Goal: Information Seeking & Learning: Learn about a topic

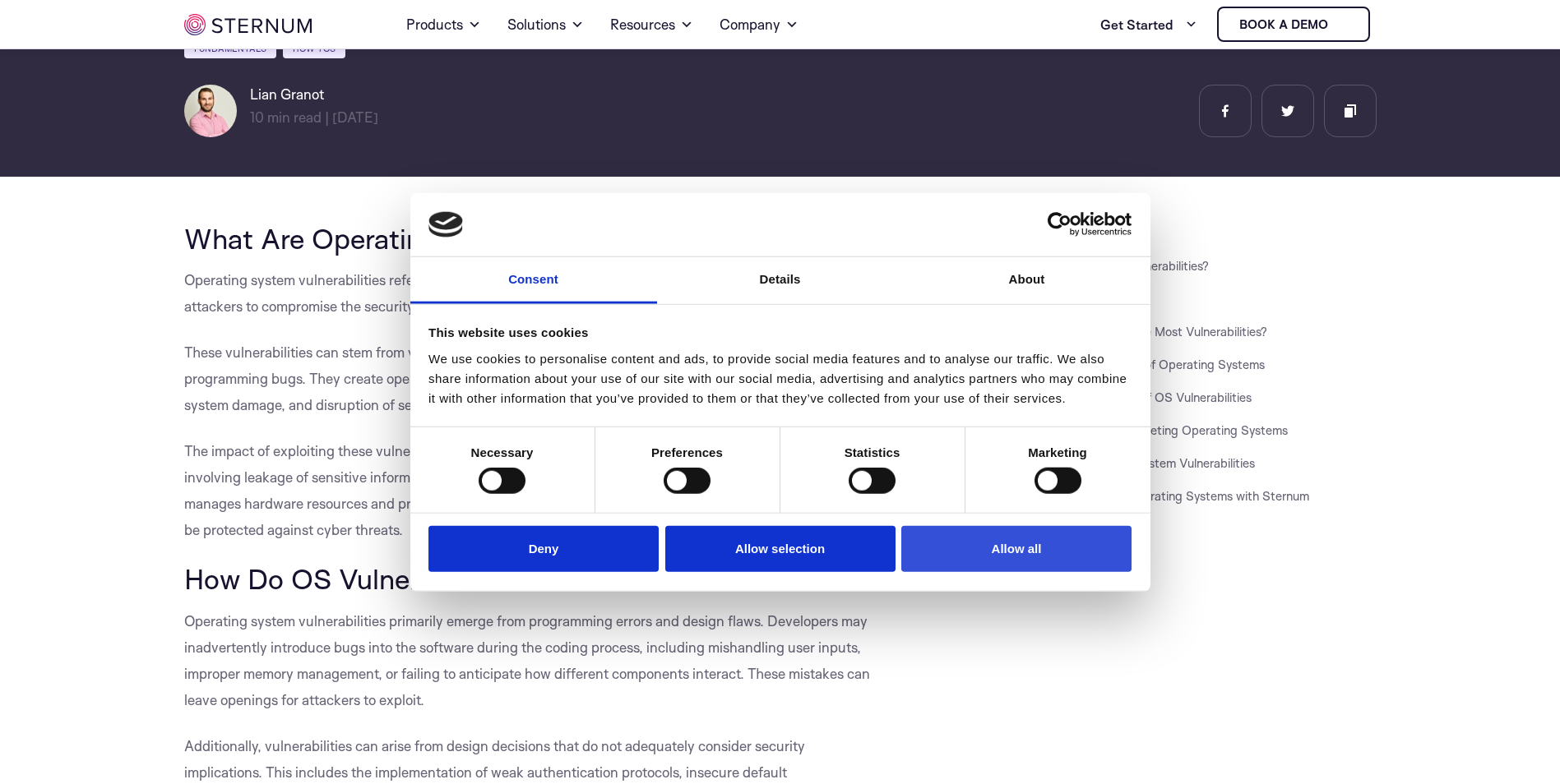
scroll to position [318, 0]
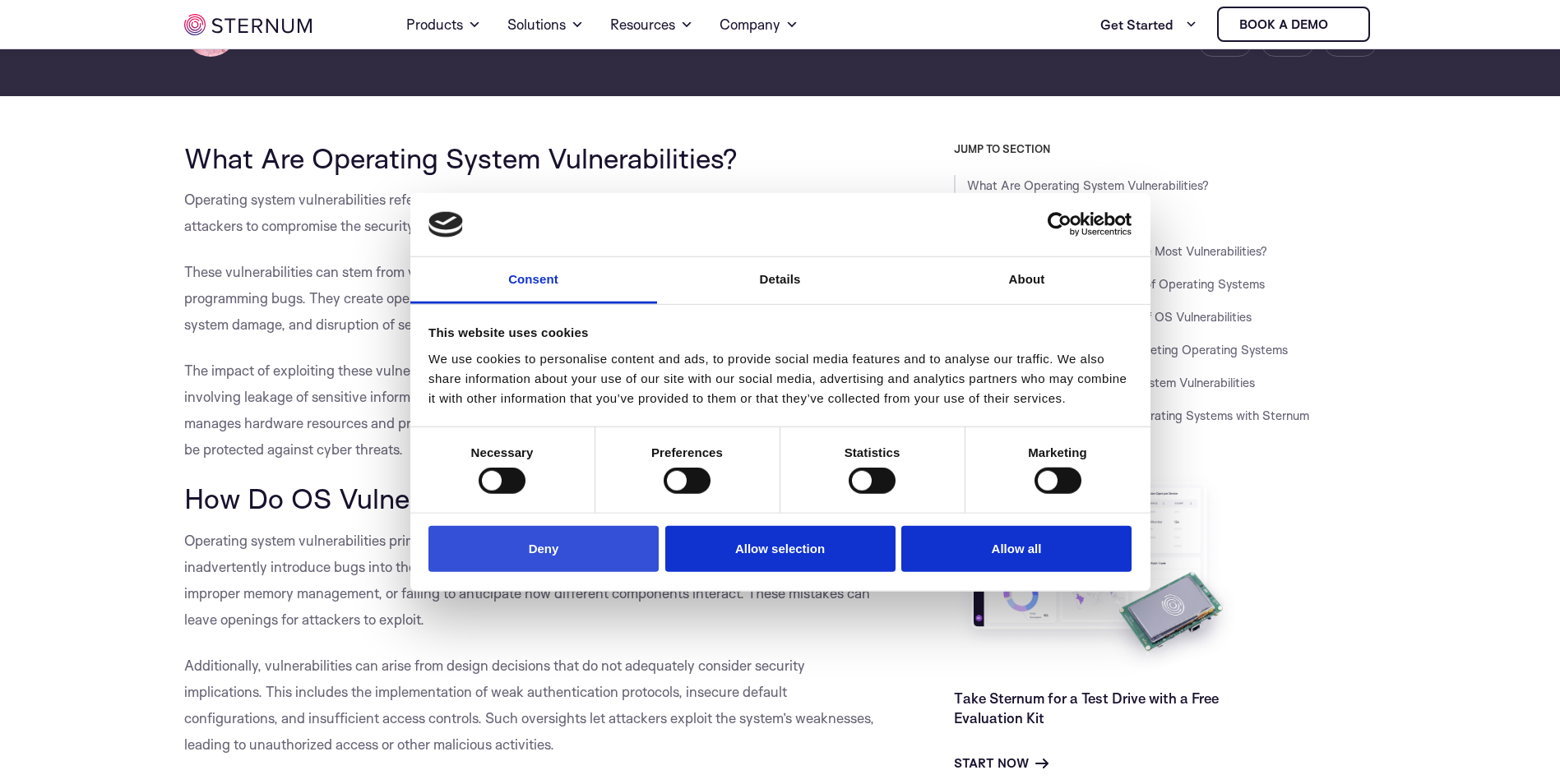
click at [590, 551] on button "Deny" at bounding box center [544, 548] width 230 height 47
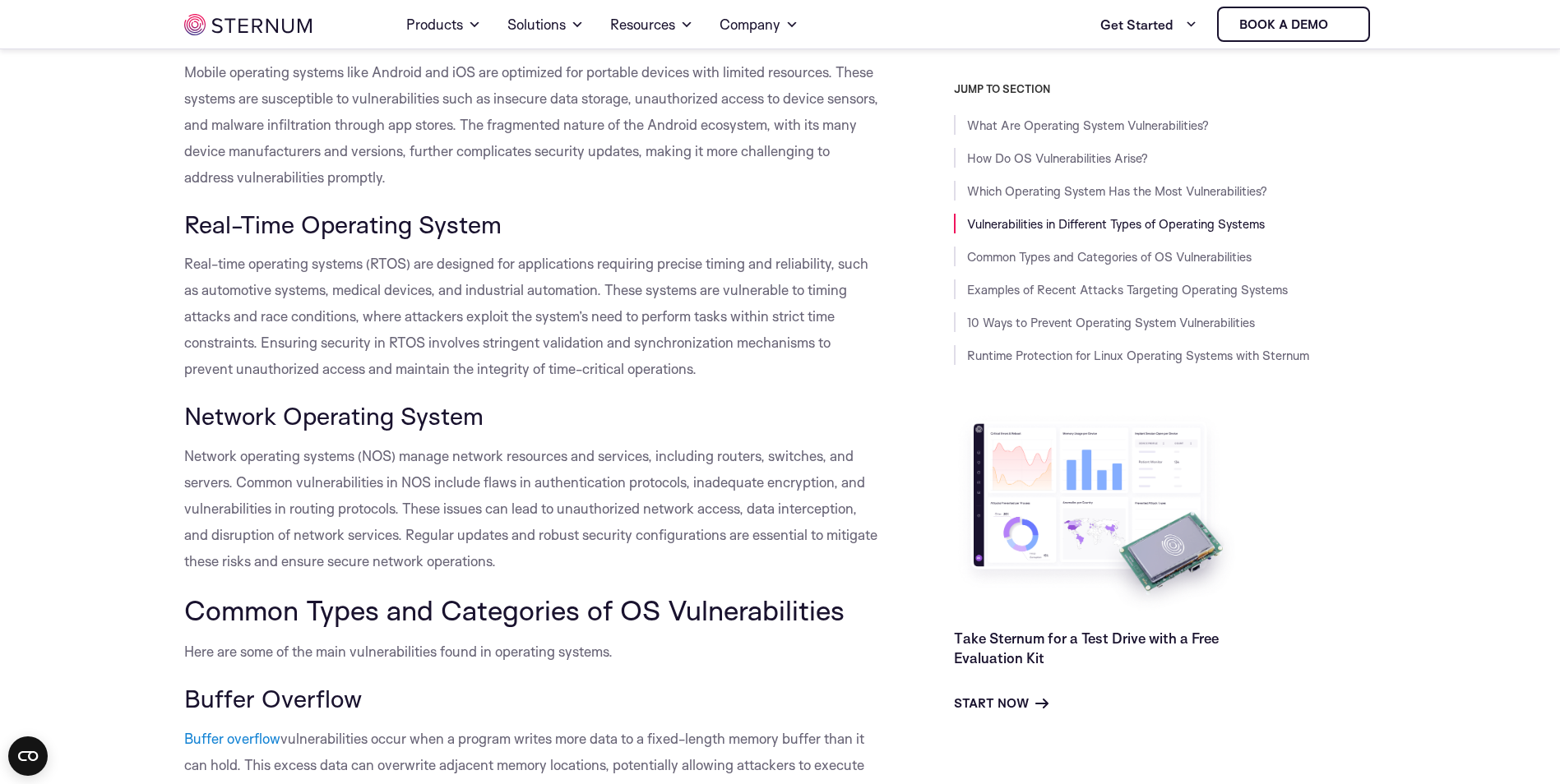
scroll to position [1961, 0]
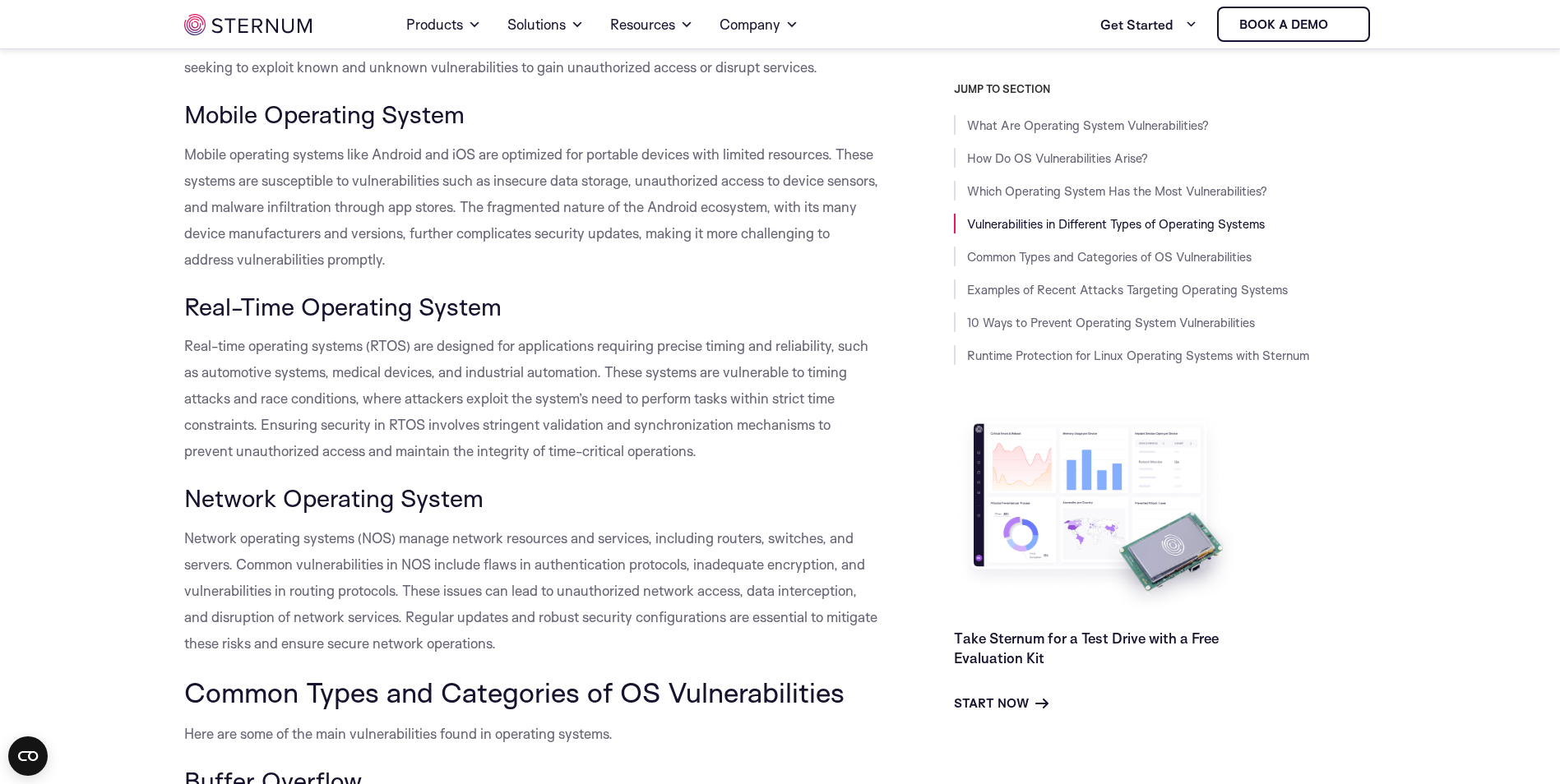
click at [449, 204] on span "Mobile operating systems like Android and iOS are optimized for portable device…" at bounding box center [531, 207] width 695 height 123
click at [450, 204] on span "Mobile operating systems like Android and iOS are optimized for portable device…" at bounding box center [531, 207] width 695 height 123
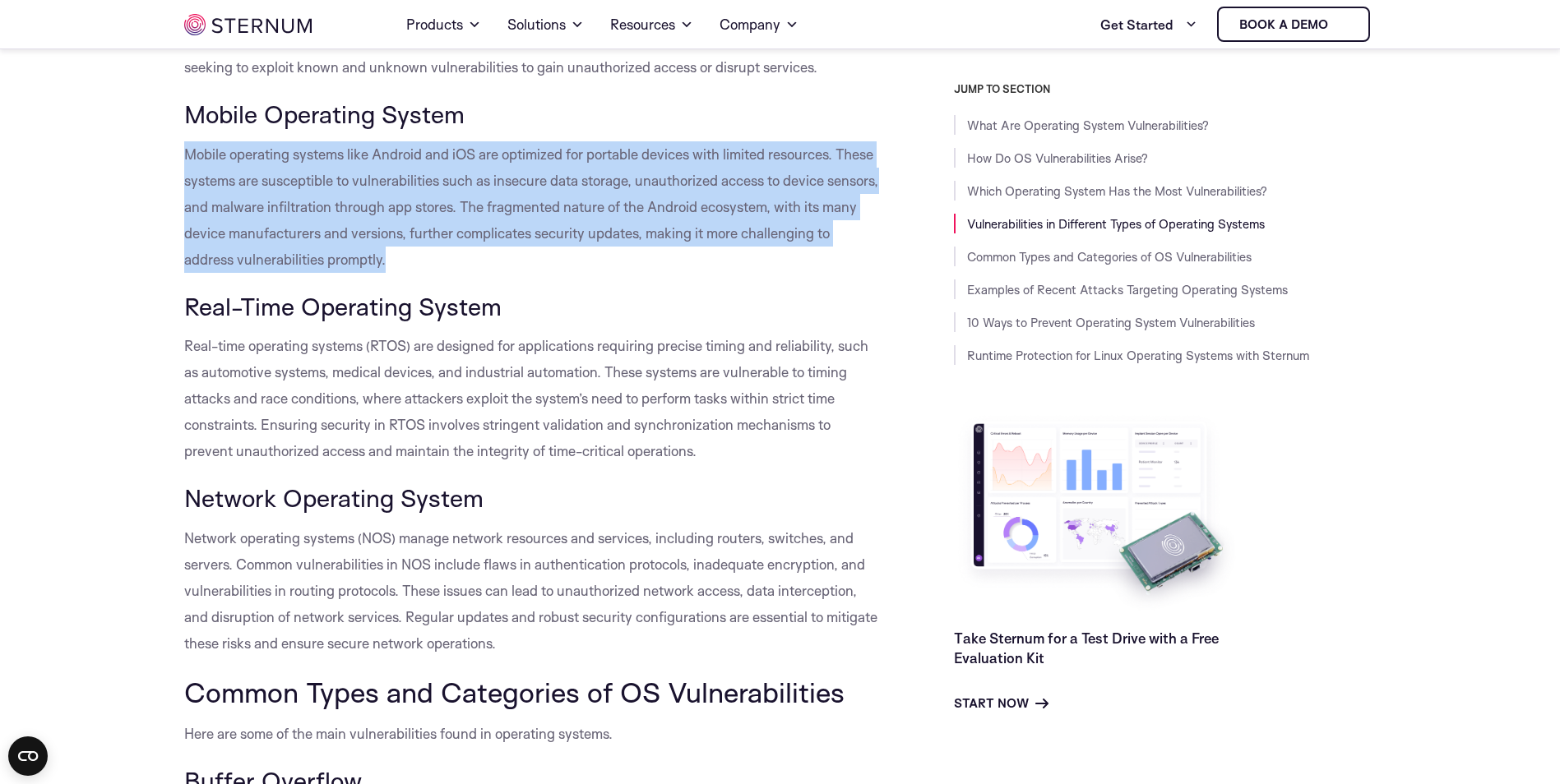
click at [450, 204] on span "Mobile operating systems like Android and iOS are optimized for portable device…" at bounding box center [531, 207] width 695 height 123
drag, startPoint x: 450, startPoint y: 204, endPoint x: 487, endPoint y: 263, distance: 69.6
click at [487, 263] on span "Mobile operating systems like Android and iOS are optimized for portable device…" at bounding box center [531, 207] width 695 height 123
click at [484, 263] on span "Mobile operating systems like Android and iOS are optimized for portable device…" at bounding box center [531, 207] width 695 height 123
click at [481, 263] on span "Mobile operating systems like Android and iOS are optimized for portable device…" at bounding box center [531, 207] width 695 height 123
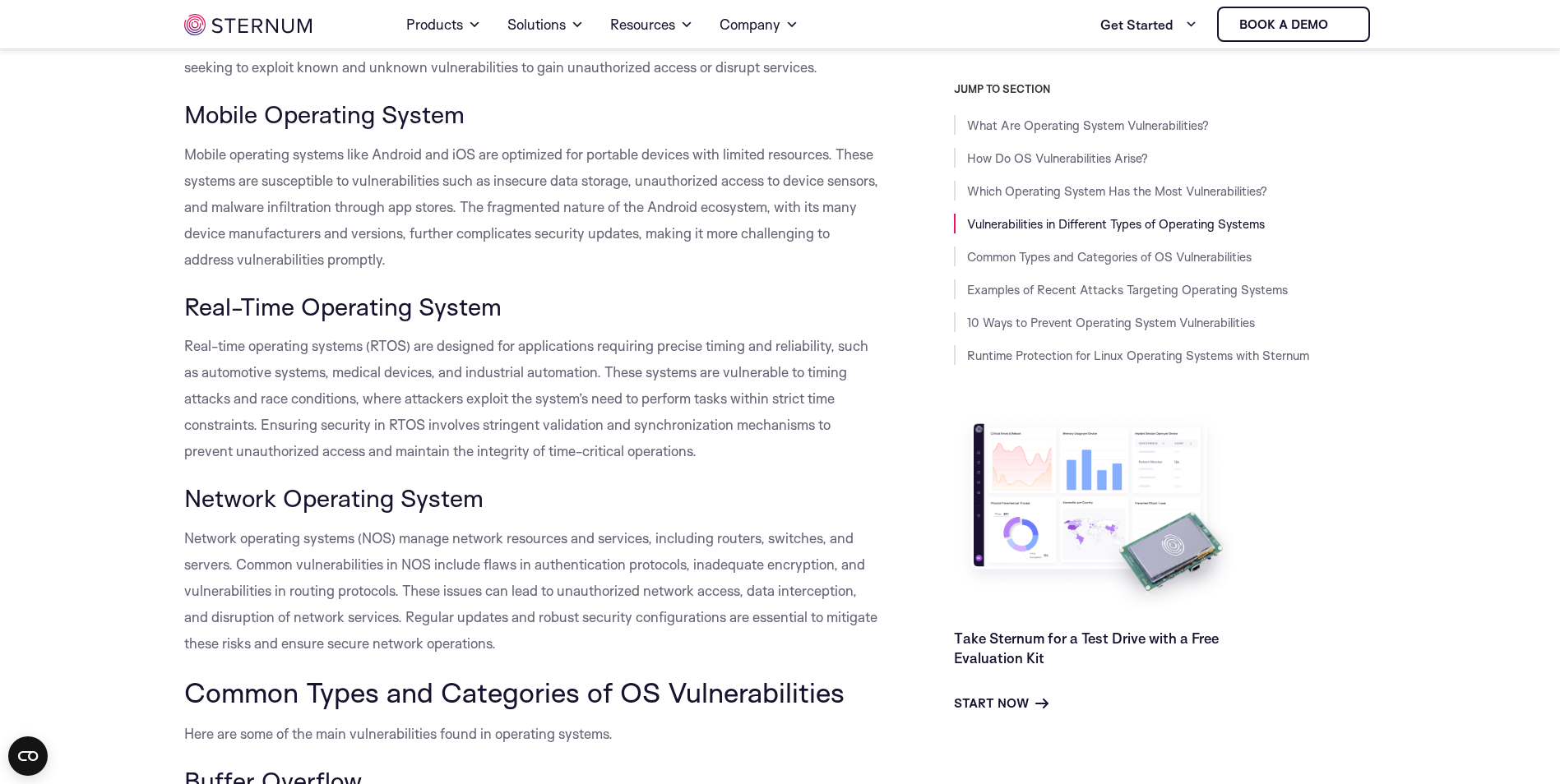
click at [481, 266] on span "Mobile operating systems like Android and iOS are optimized for portable device…" at bounding box center [531, 207] width 695 height 123
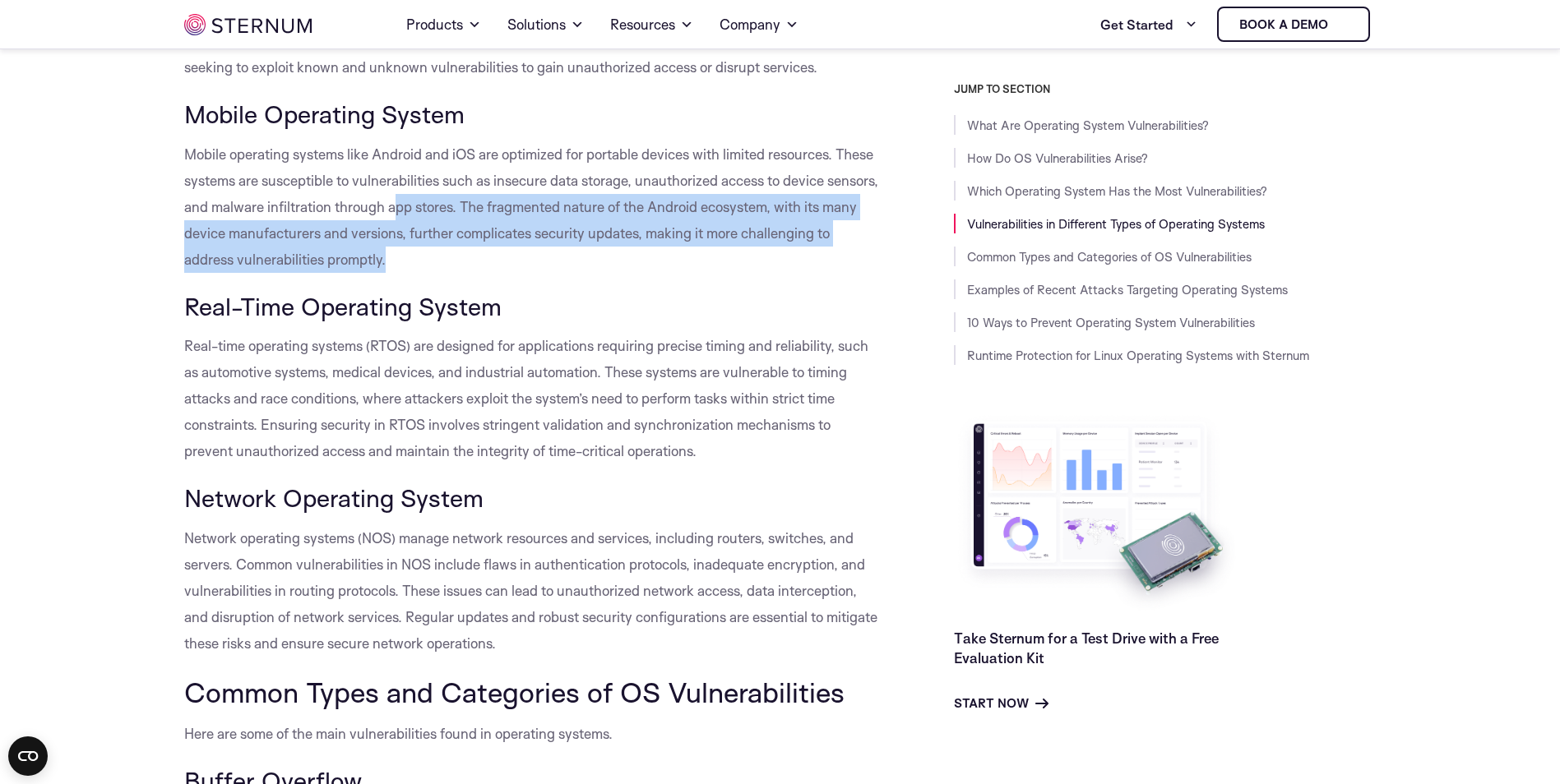
drag, startPoint x: 495, startPoint y: 298, endPoint x: 447, endPoint y: 243, distance: 73.0
click at [447, 243] on p "Mobile operating systems like Android and iOS are optimized for portable device…" at bounding box center [532, 208] width 696 height 132
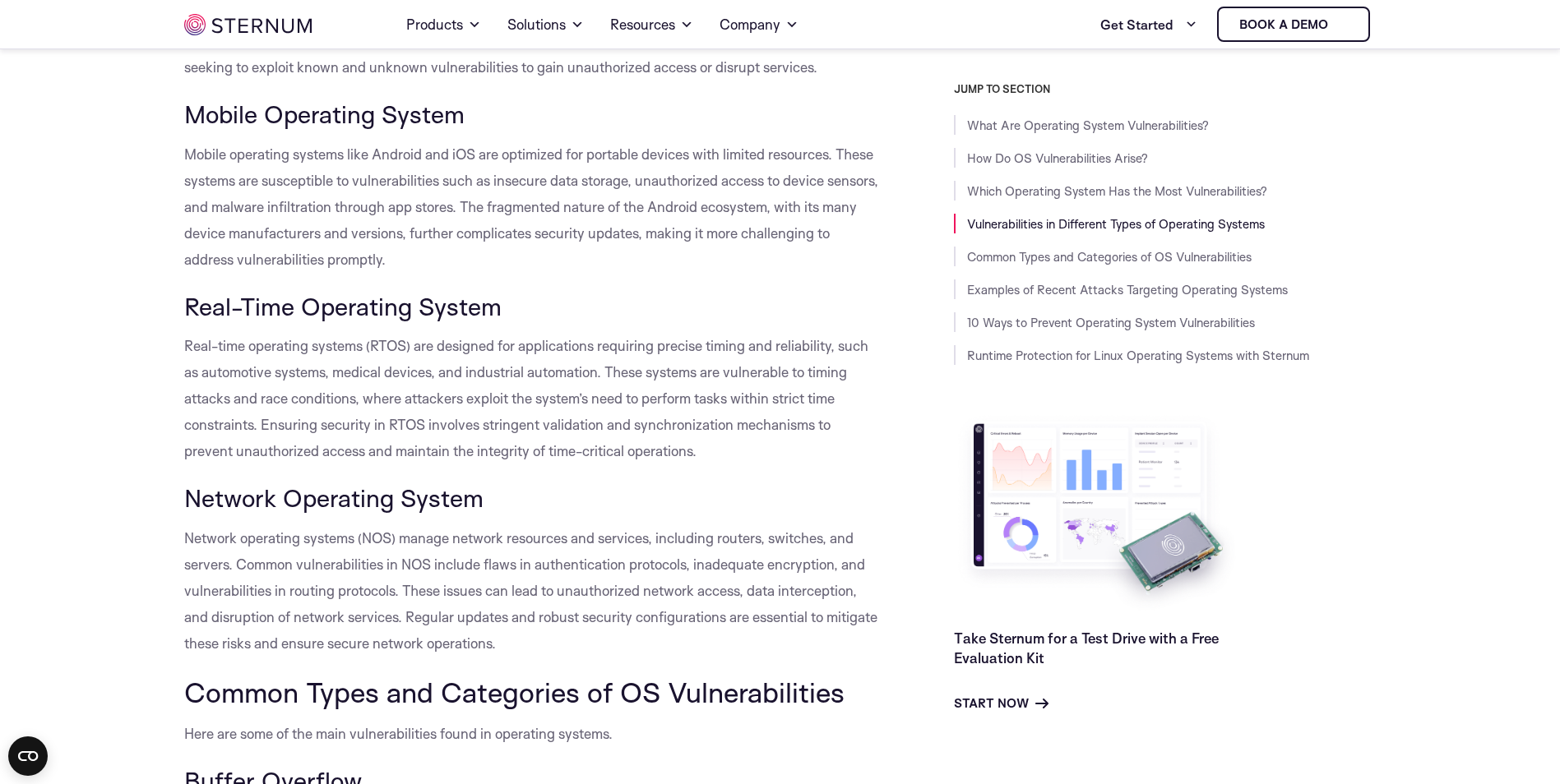
click at [441, 258] on span "Mobile operating systems like Android and iOS are optimized for portable device…" at bounding box center [531, 207] width 695 height 123
drag, startPoint x: 659, startPoint y: 253, endPoint x: 648, endPoint y: 267, distance: 17.8
click at [649, 266] on span "Mobile operating systems like Android and iOS are optimized for portable device…" at bounding box center [531, 207] width 695 height 123
click at [648, 267] on span "Mobile operating systems like Android and iOS are optimized for portable device…" at bounding box center [531, 207] width 695 height 123
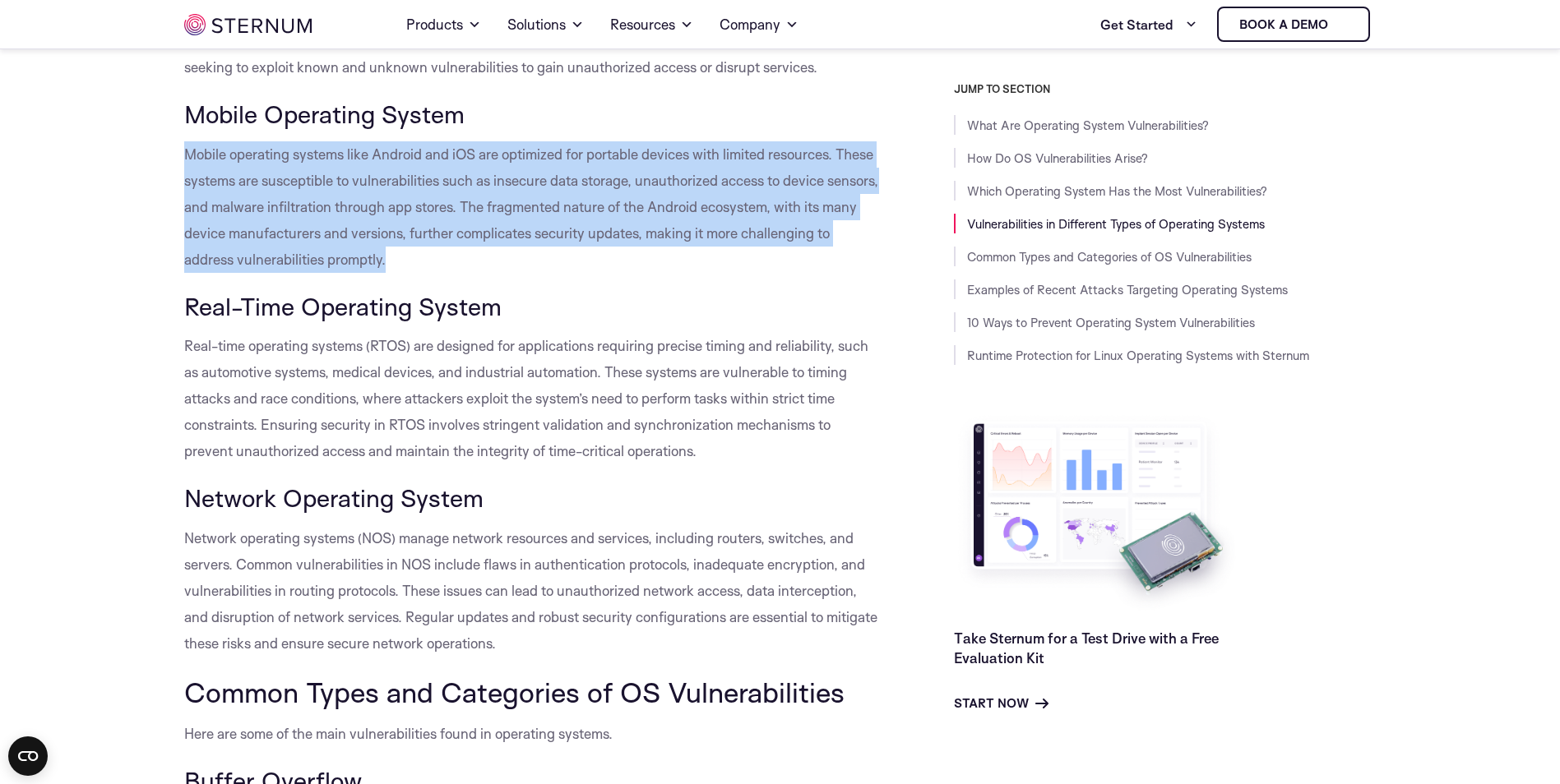
drag, startPoint x: 648, startPoint y: 267, endPoint x: 657, endPoint y: 289, distance: 23.8
click at [657, 273] on p "Mobile operating systems like Android and iOS are optimized for portable device…" at bounding box center [532, 208] width 696 height 132
click at [658, 273] on p "Mobile operating systems like Android and iOS are optimized for portable device…" at bounding box center [532, 208] width 696 height 132
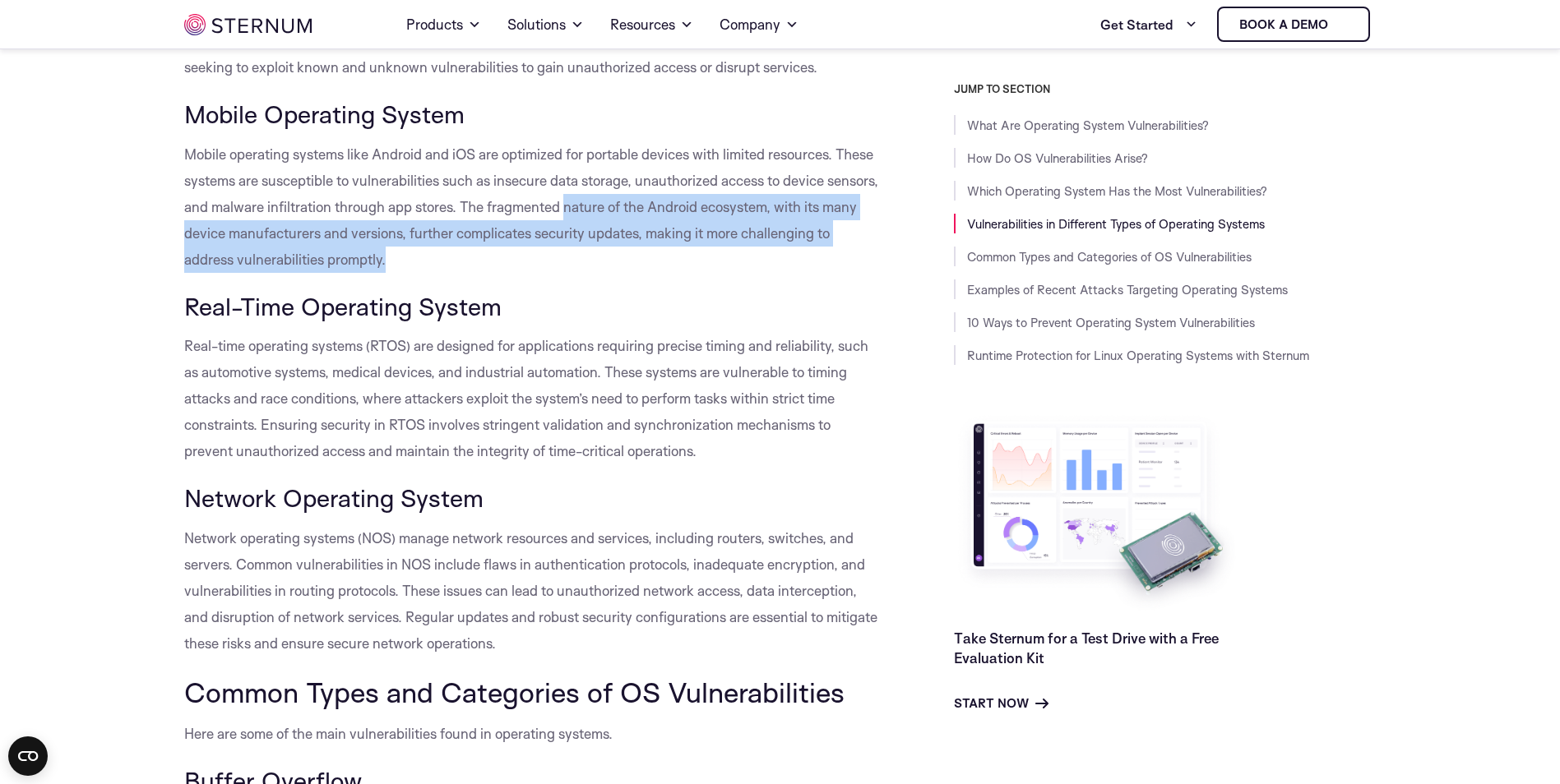
drag, startPoint x: 658, startPoint y: 289, endPoint x: 641, endPoint y: 227, distance: 64.3
click at [641, 227] on p "Mobile operating systems like Android and iOS are optimized for portable device…" at bounding box center [532, 208] width 696 height 132
click at [639, 226] on span "Mobile operating systems like Android and iOS are optimized for portable device…" at bounding box center [531, 207] width 695 height 123
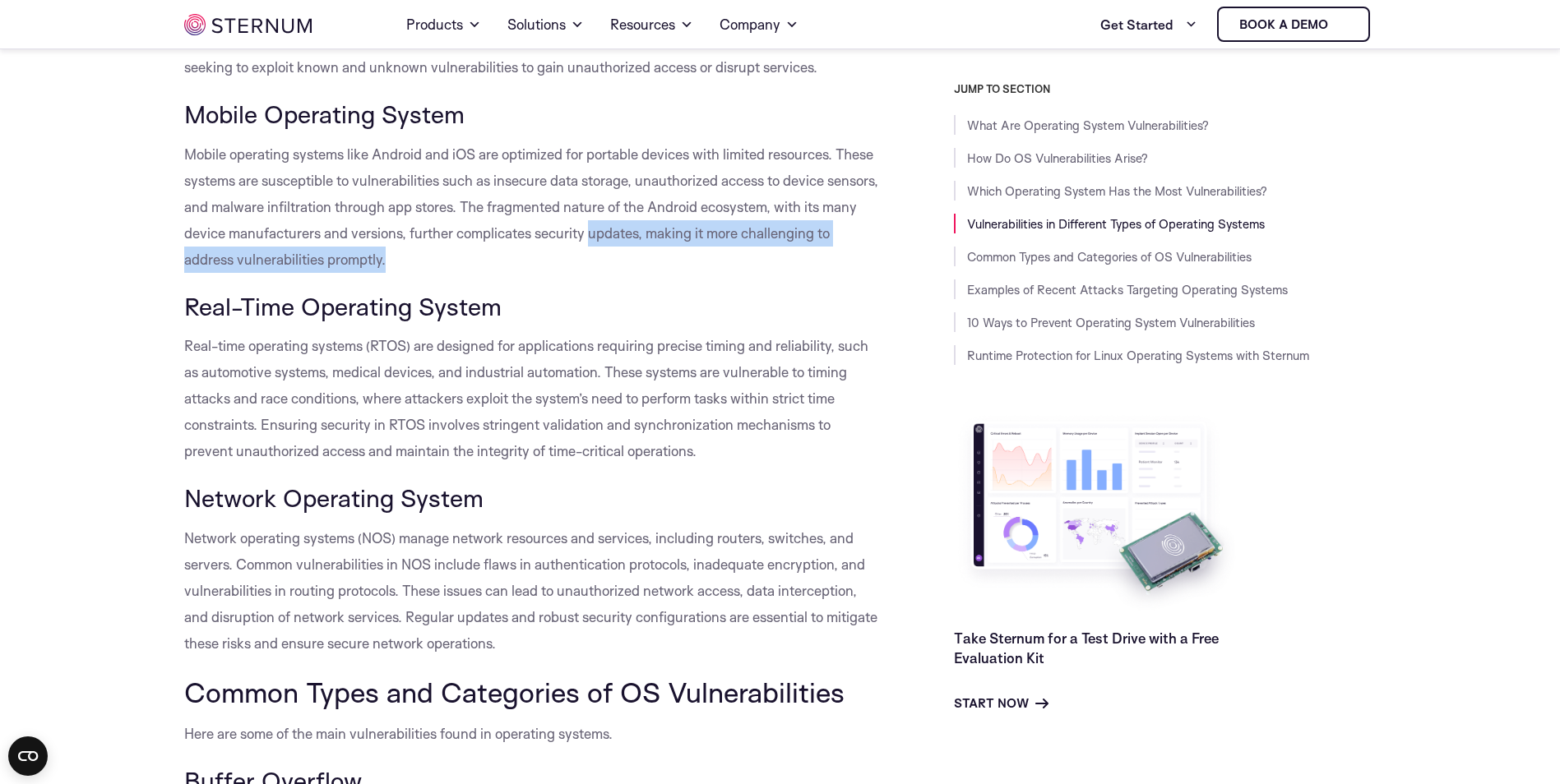
drag, startPoint x: 639, startPoint y: 226, endPoint x: 642, endPoint y: 248, distance: 22.2
click at [642, 248] on p "Mobile operating systems like Android and iOS are optimized for portable device…" at bounding box center [532, 208] width 696 height 132
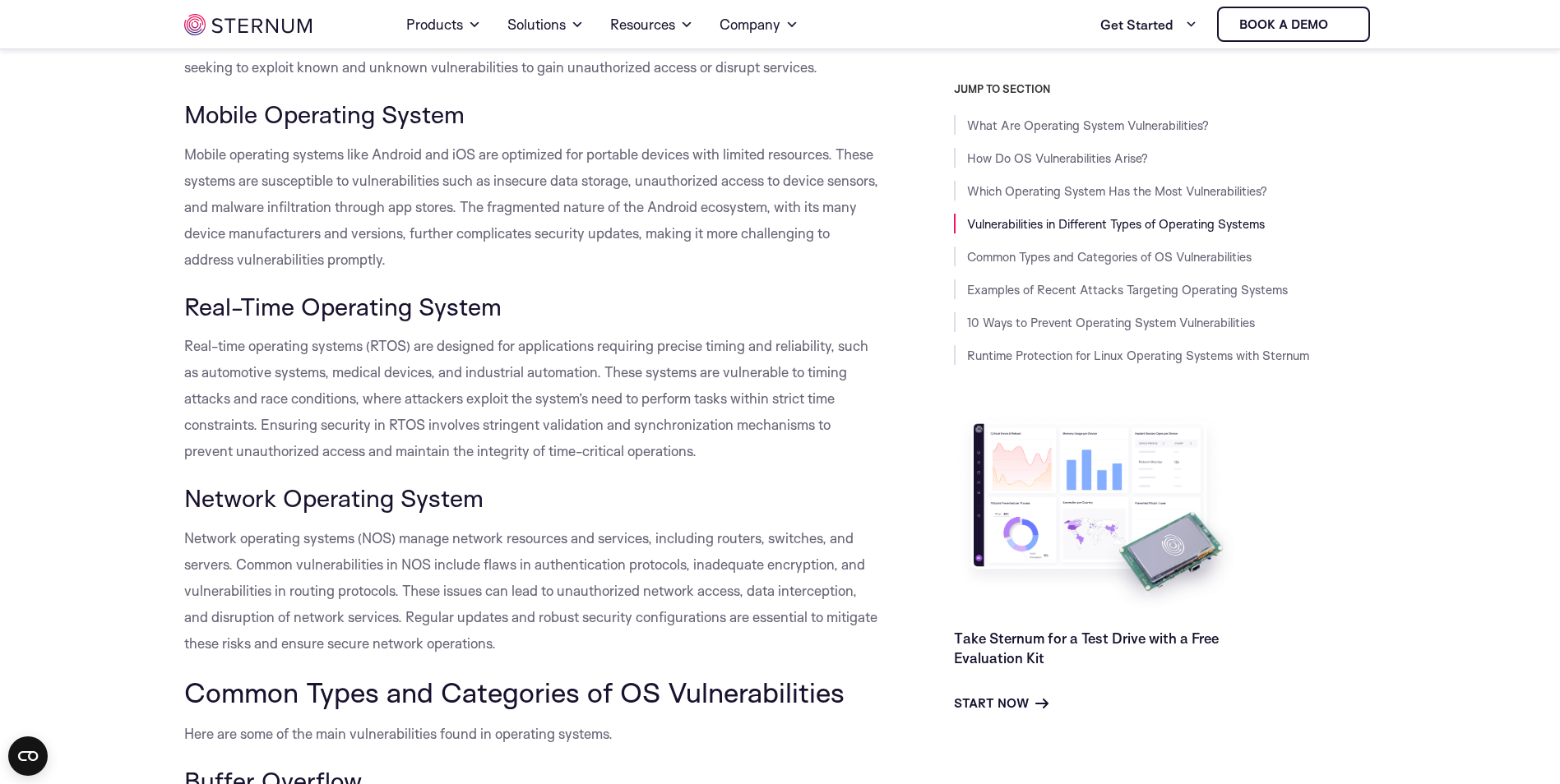
click at [642, 248] on p "Mobile operating systems like Android and iOS are optimized for portable device…" at bounding box center [532, 208] width 696 height 132
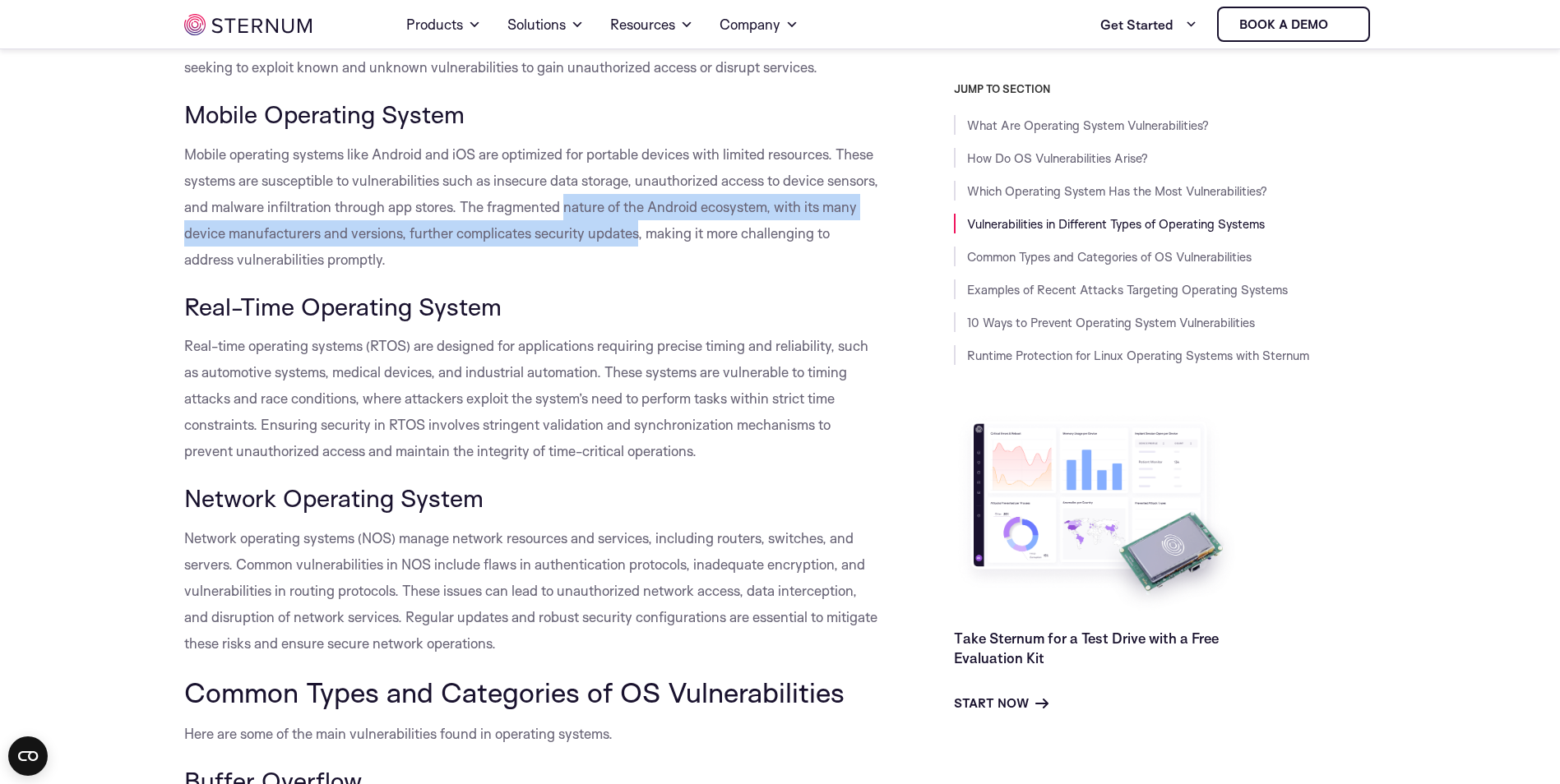
drag, startPoint x: 642, startPoint y: 248, endPoint x: 641, endPoint y: 233, distance: 15.0
click at [641, 233] on p "Mobile operating systems like Android and iOS are optimized for portable device…" at bounding box center [532, 208] width 696 height 132
click at [641, 233] on span "Mobile operating systems like Android and iOS are optimized for portable device…" at bounding box center [531, 207] width 695 height 123
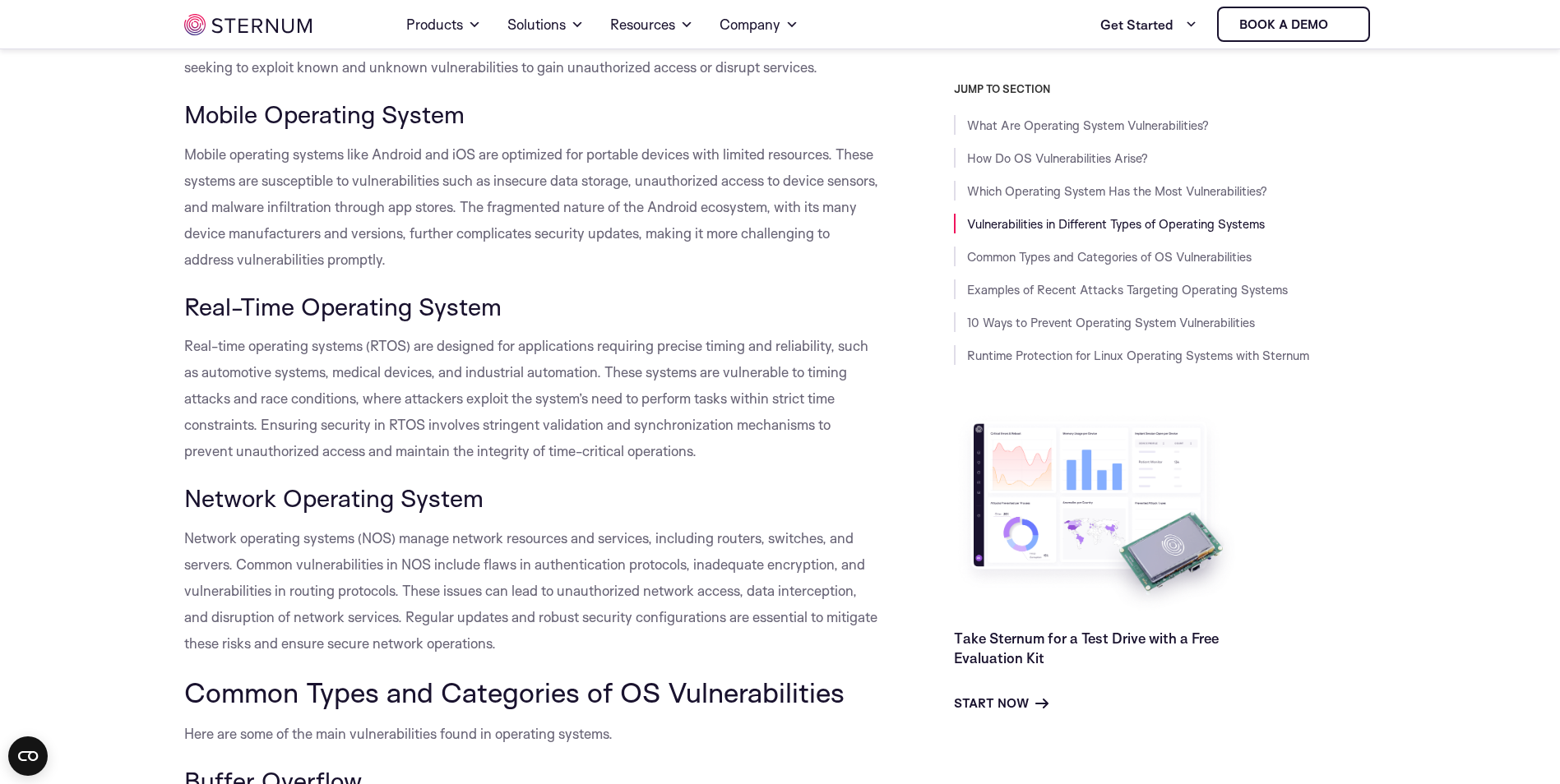
click at [581, 226] on span "Mobile operating systems like Android and iOS are optimized for portable device…" at bounding box center [531, 207] width 695 height 123
copy span "fragmented"
click at [588, 230] on span "Mobile operating systems like Android and iOS are optimized for portable device…" at bounding box center [531, 207] width 695 height 123
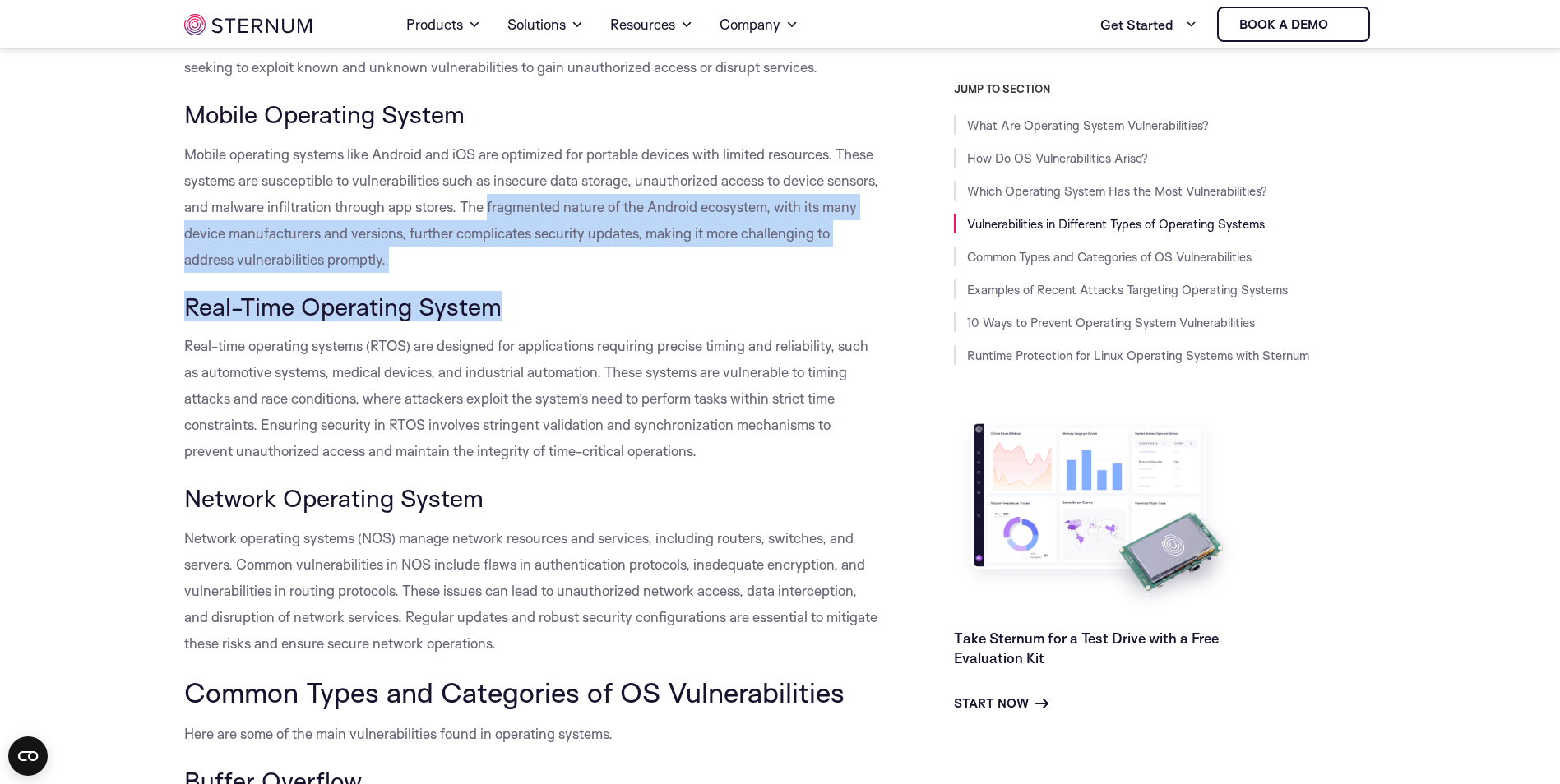
drag, startPoint x: 588, startPoint y: 230, endPoint x: 620, endPoint y: 320, distance: 95.5
click at [620, 320] on h3 "Real-Time Operating System" at bounding box center [532, 307] width 696 height 28
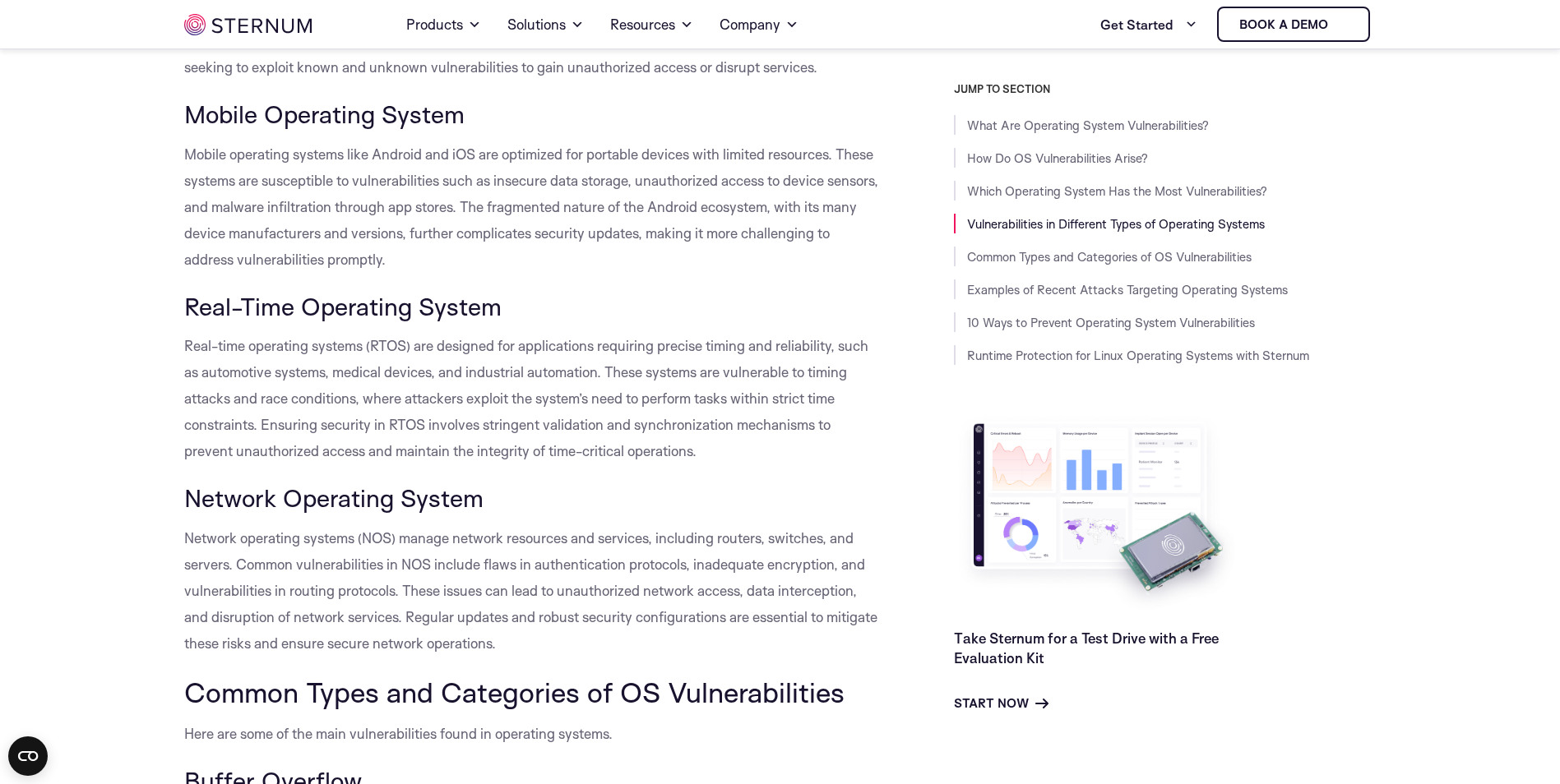
drag, startPoint x: 620, startPoint y: 320, endPoint x: 621, endPoint y: 337, distance: 17.0
click at [619, 321] on h3 "Real-Time Operating System" at bounding box center [532, 307] width 696 height 28
click at [578, 231] on span "Mobile operating systems like Android and iOS are optimized for portable device…" at bounding box center [531, 207] width 695 height 123
click at [574, 231] on span "Mobile operating systems like Android and iOS are optimized for portable device…" at bounding box center [531, 207] width 695 height 123
copy span "fragmented"
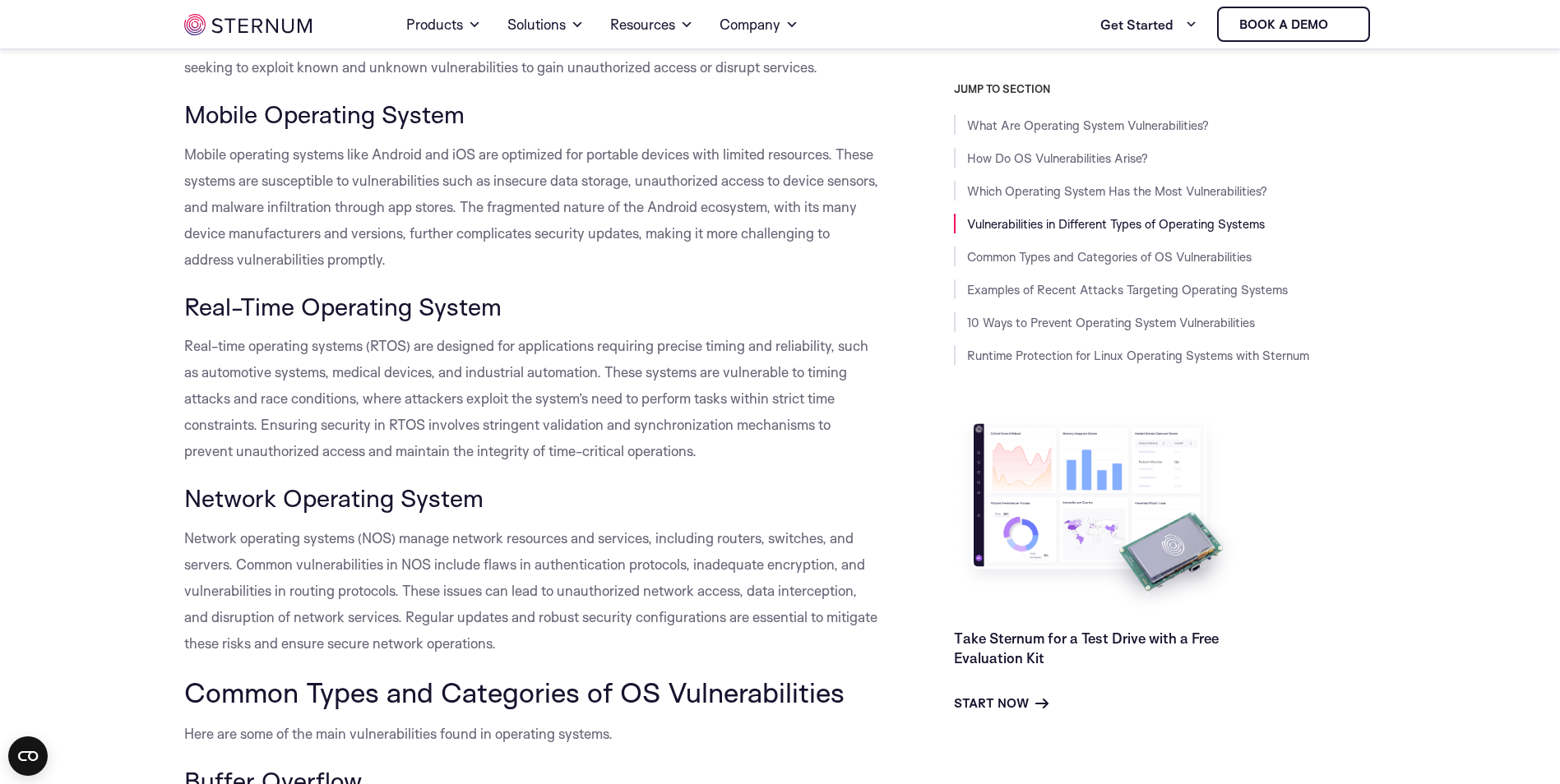
click at [640, 221] on p "Mobile operating systems like Android and iOS are optimized for portable device…" at bounding box center [532, 208] width 696 height 132
drag, startPoint x: 602, startPoint y: 233, endPoint x: 590, endPoint y: 235, distance: 12.2
click at [590, 235] on span "Mobile operating systems like Android and iOS are optimized for portable device…" at bounding box center [531, 207] width 695 height 123
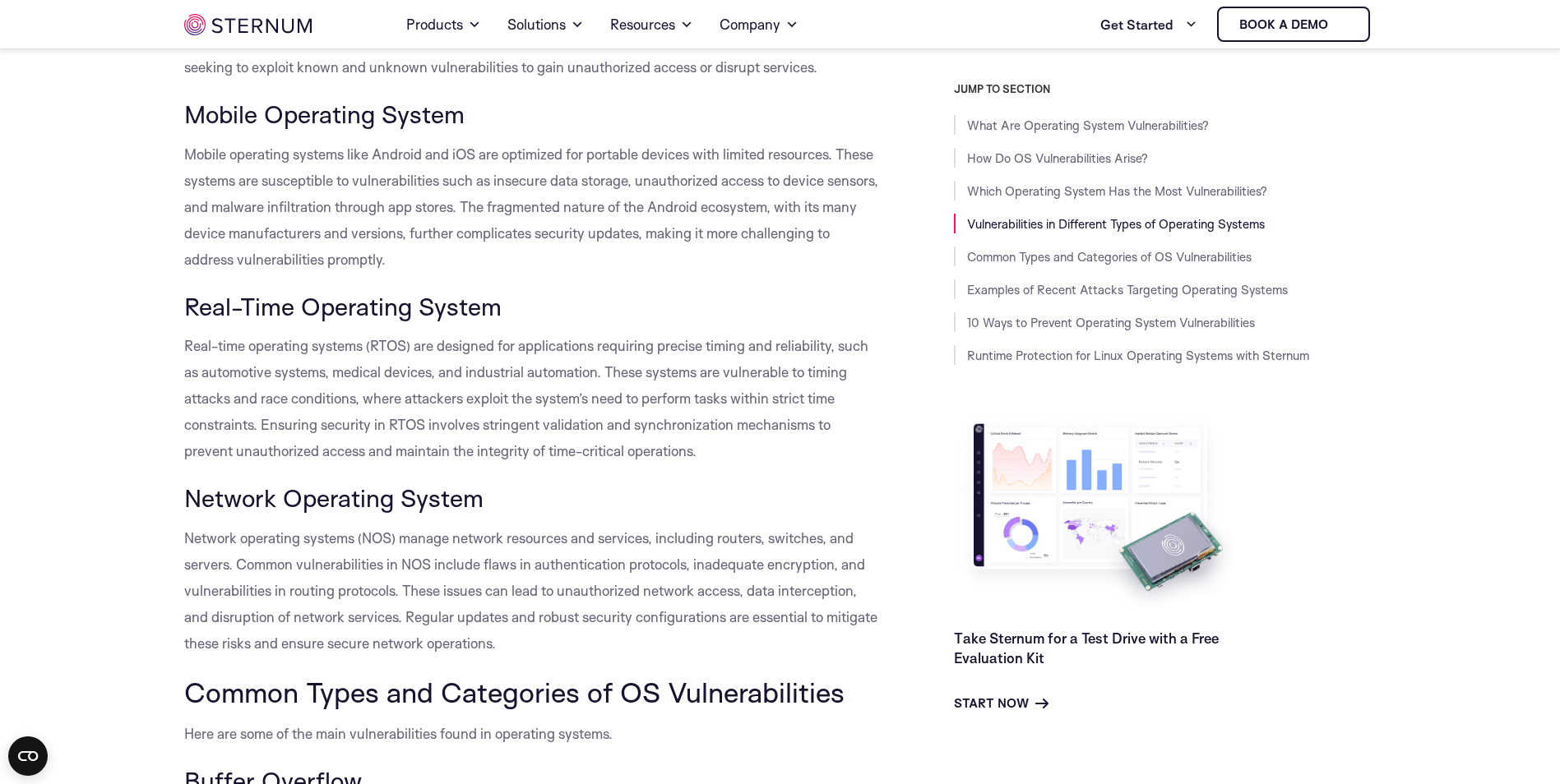
drag, startPoint x: 590, startPoint y: 235, endPoint x: 579, endPoint y: 249, distance: 17.8
click at [579, 249] on p "Mobile operating systems like Android and iOS are optimized for portable device…" at bounding box center [532, 208] width 696 height 132
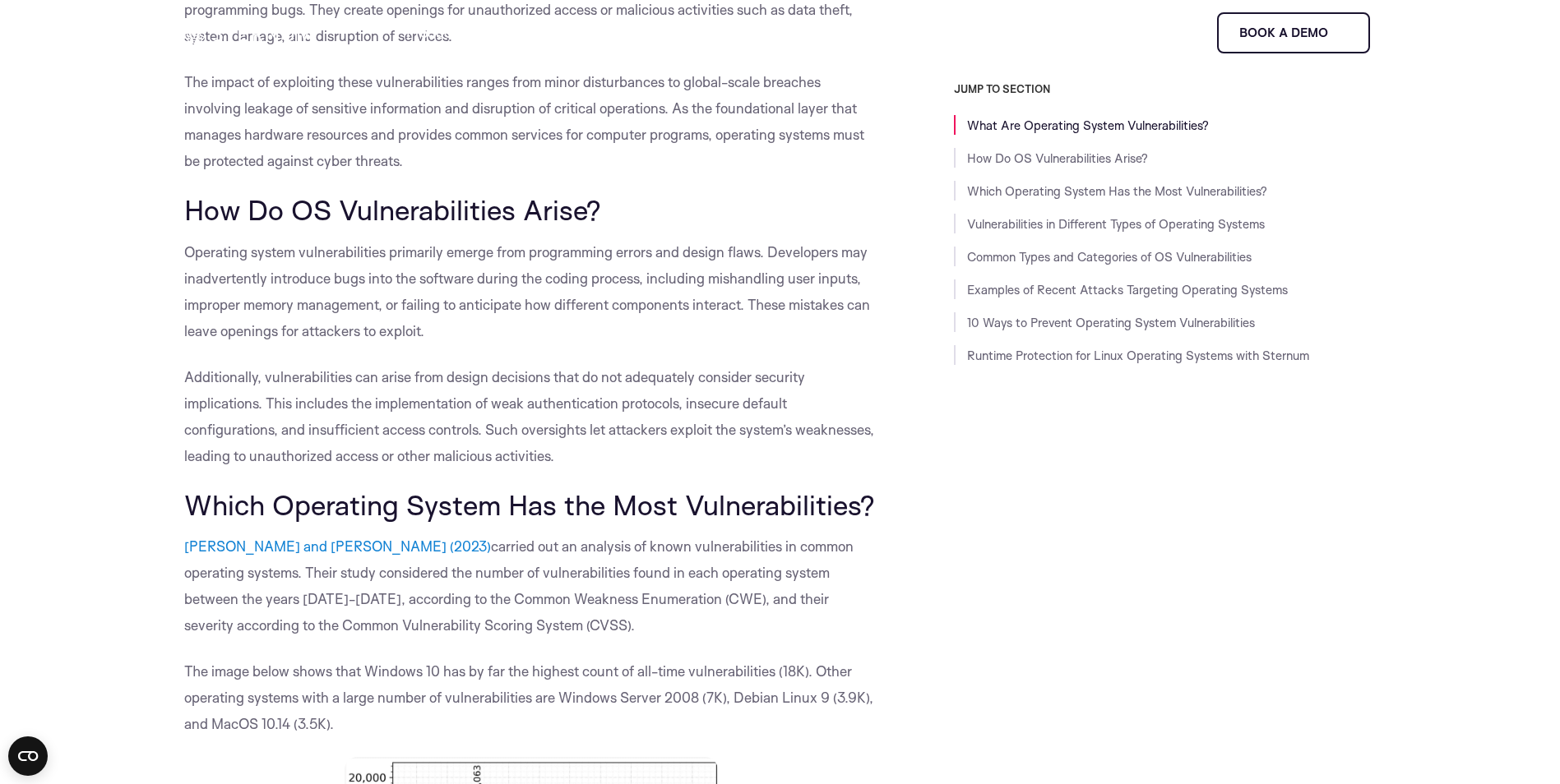
scroll to position [0, 0]
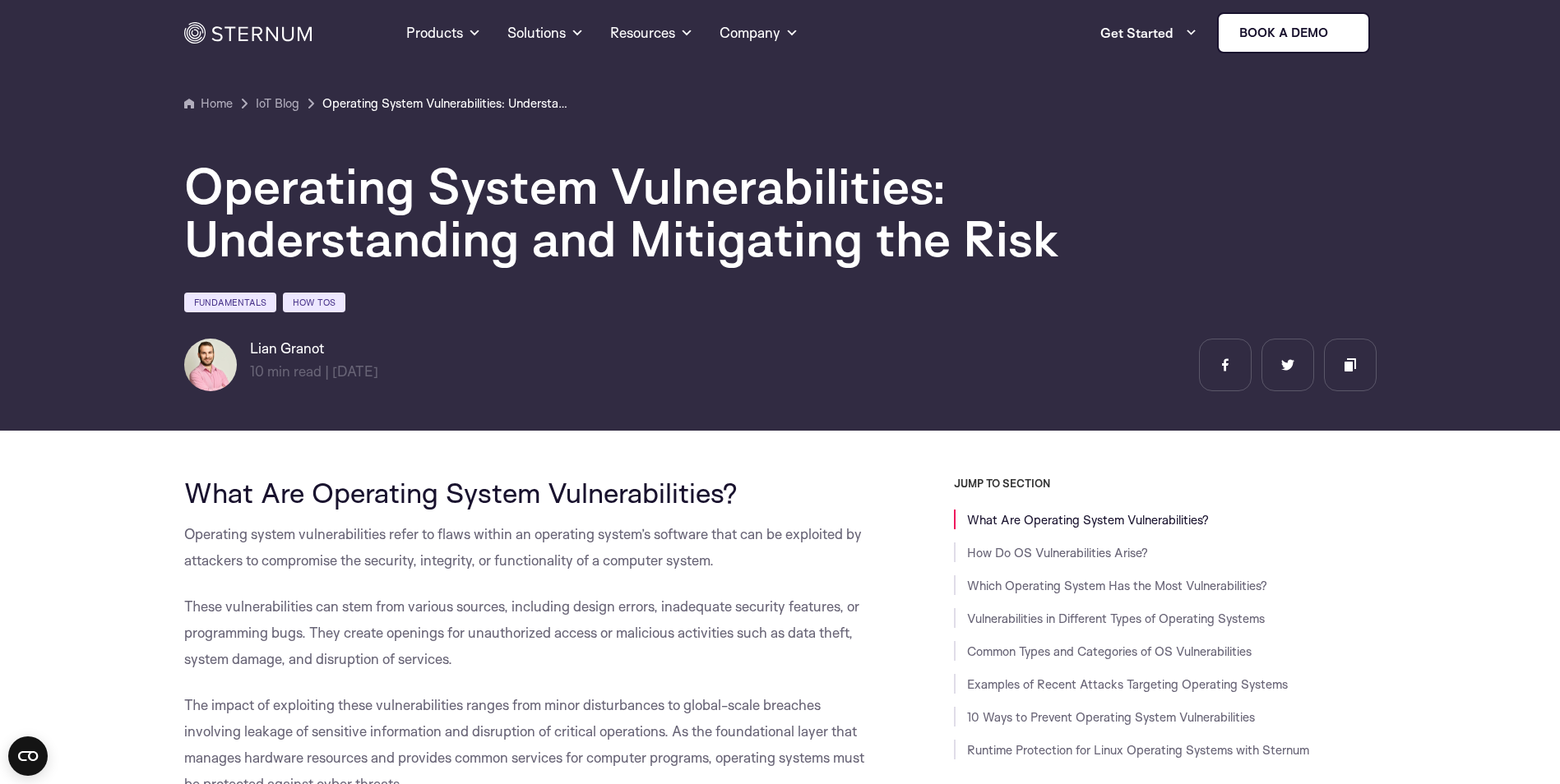
click at [551, 167] on h1 "Operating System Vulnerabilities: Understanding and Mitigating the Risk" at bounding box center [678, 212] width 987 height 105
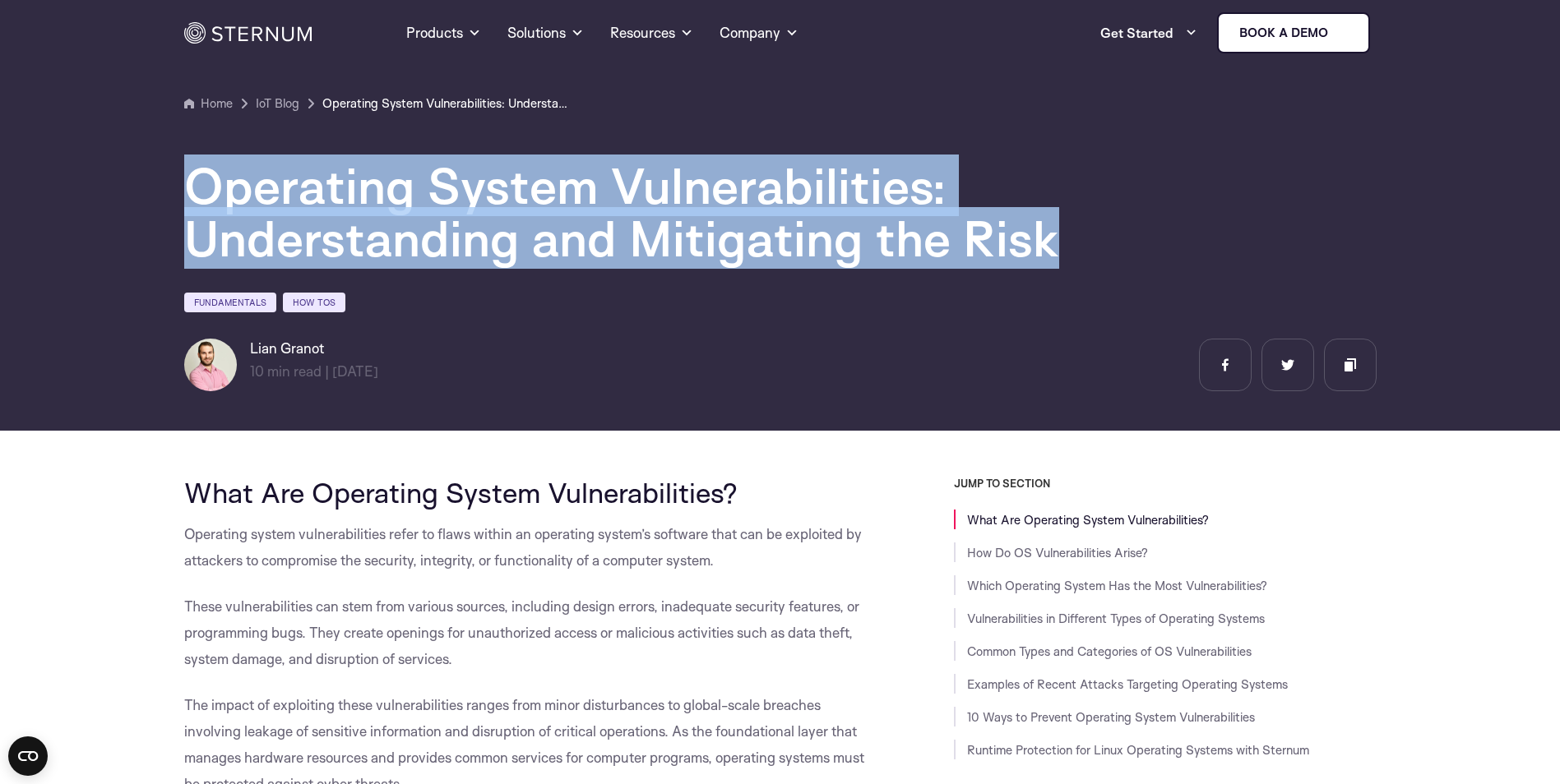
click at [551, 168] on h1 "Operating System Vulnerabilities: Understanding and Mitigating the Risk" at bounding box center [678, 212] width 987 height 105
drag, startPoint x: 551, startPoint y: 168, endPoint x: 673, endPoint y: 193, distance: 124.5
copy div "Operating System Vulnerabilities: Understanding and Mitigating the Risk"
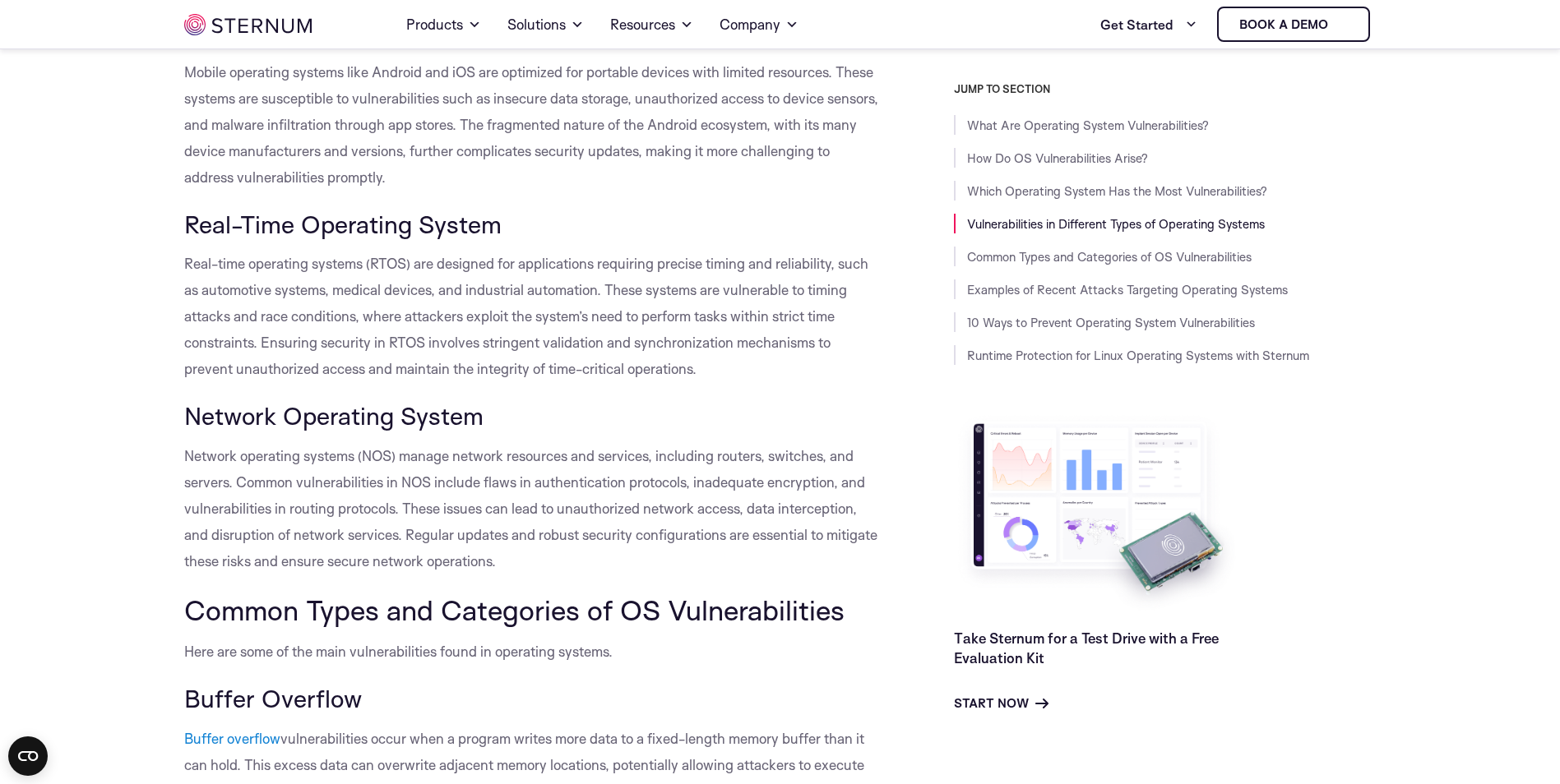
scroll to position [2208, 0]
